Goal: Task Accomplishment & Management: Complete application form

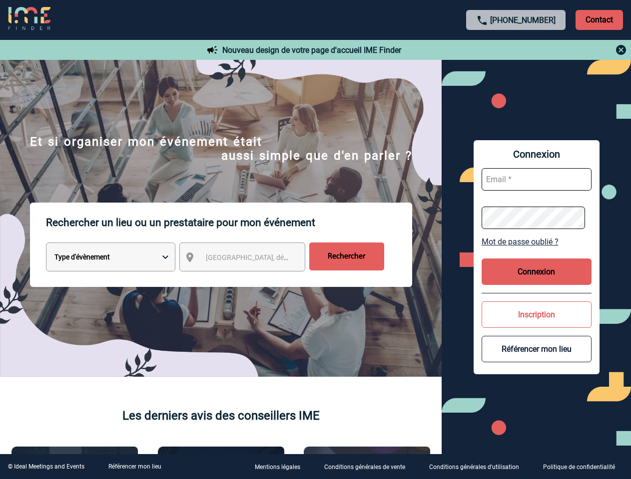
click at [315, 240] on p "Rechercher un lieu ou un prestataire pour mon événement" at bounding box center [229, 223] width 366 height 40
click at [599, 19] on p "Contact" at bounding box center [598, 20] width 47 height 20
click at [516, 50] on div at bounding box center [516, 50] width 222 height 12
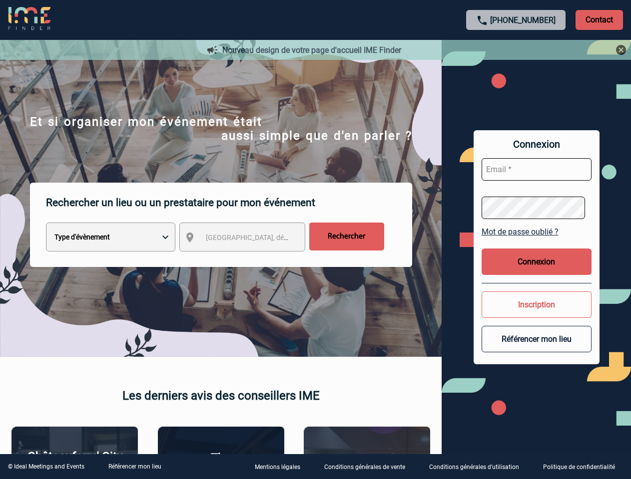
click at [251, 259] on div at bounding box center [315, 239] width 631 height 479
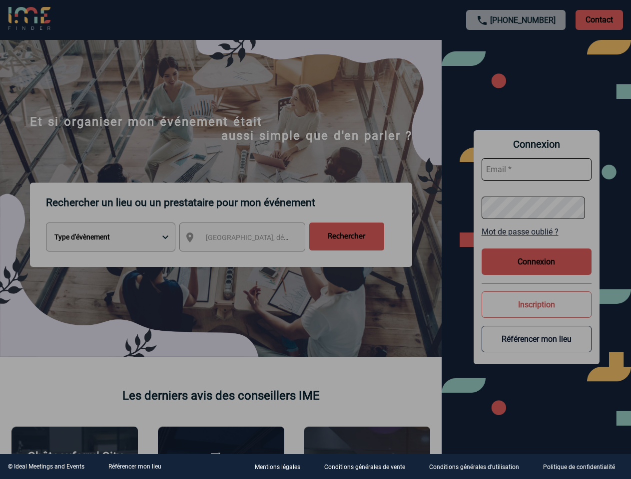
click at [536, 242] on div at bounding box center [315, 239] width 631 height 479
click at [536, 272] on div at bounding box center [315, 239] width 631 height 479
click at [536, 315] on div at bounding box center [315, 239] width 631 height 479
click at [536, 349] on button "Référencer mon lieu" at bounding box center [536, 339] width 110 height 26
click at [134, 467] on link "Référencer mon lieu" at bounding box center [134, 466] width 53 height 7
